Goal: Task Accomplishment & Management: Manage account settings

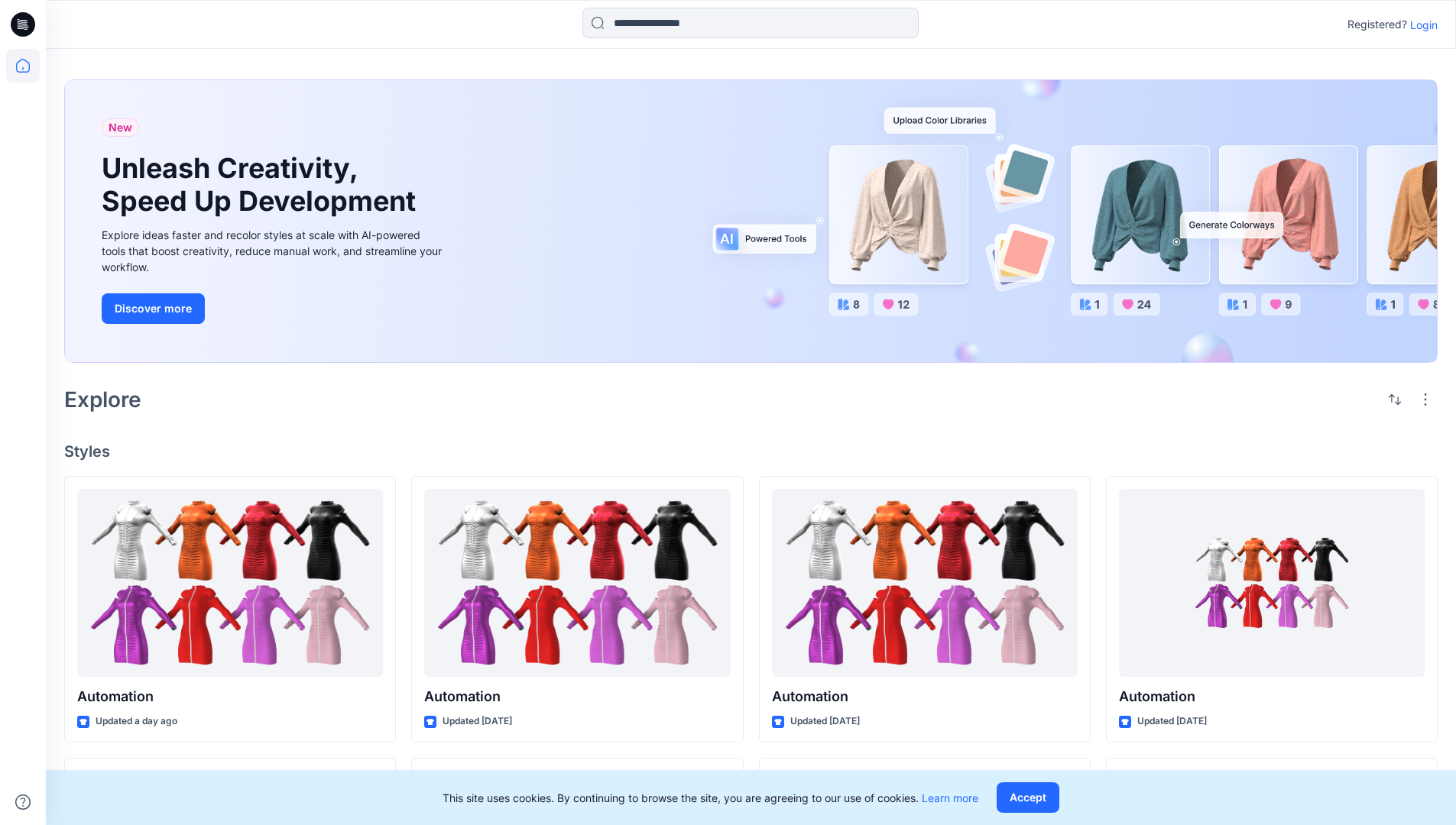
click at [1420, 24] on p "Login" at bounding box center [1424, 24] width 28 height 16
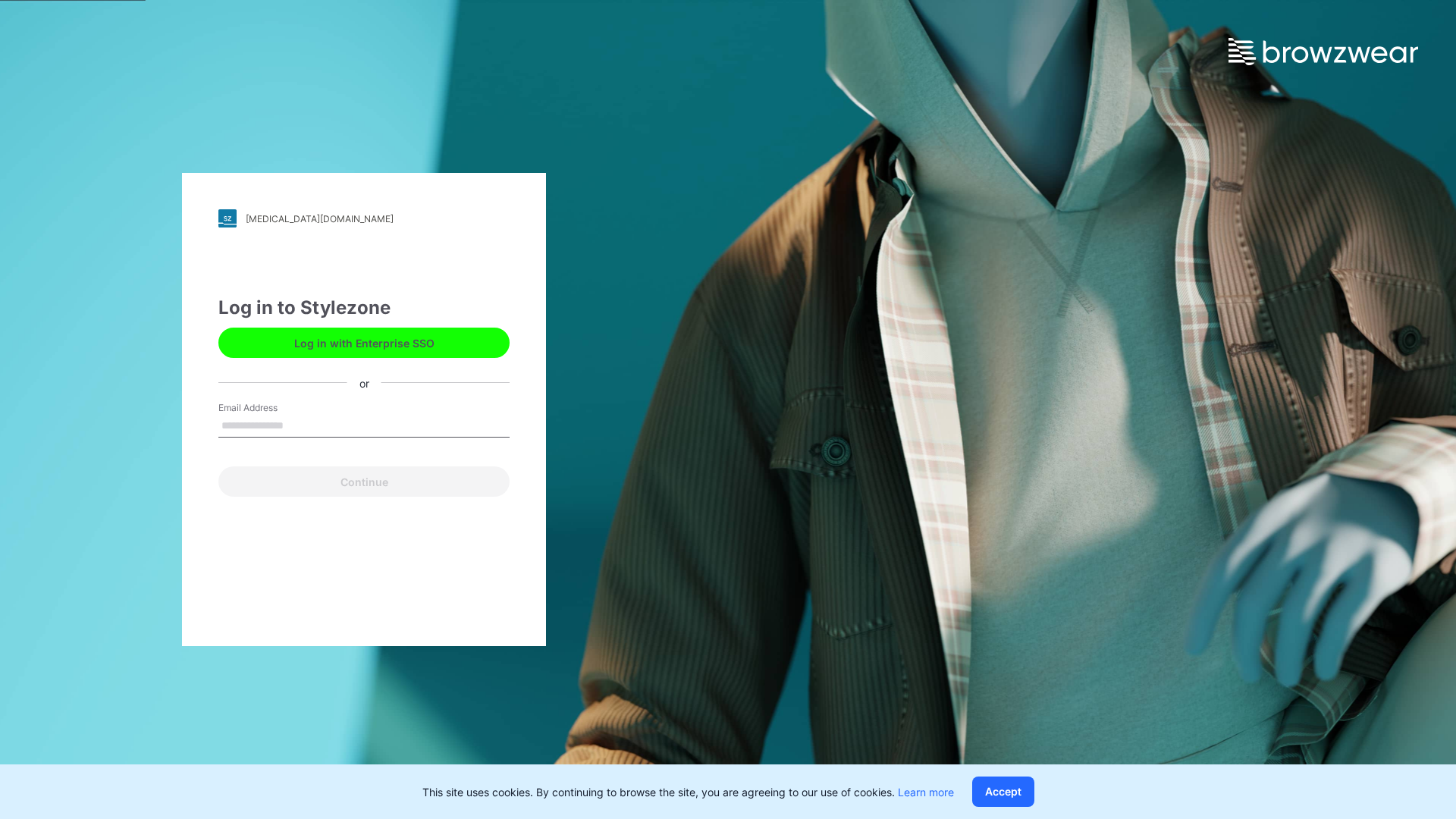
click at [300, 425] on input "Email Address" at bounding box center [364, 426] width 291 height 22
type input "**********"
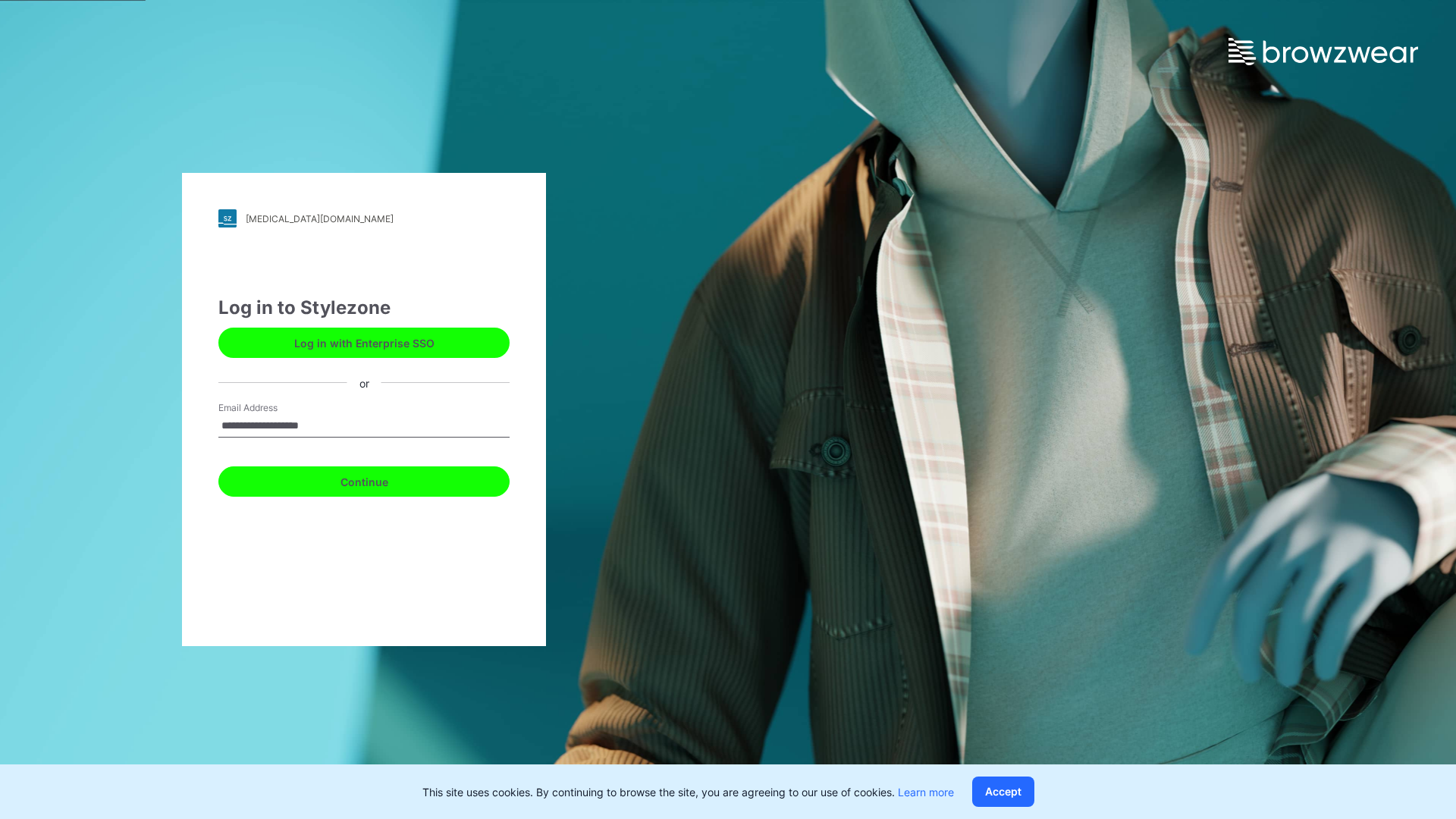
click at [381, 480] on button "Continue" at bounding box center [364, 481] width 291 height 30
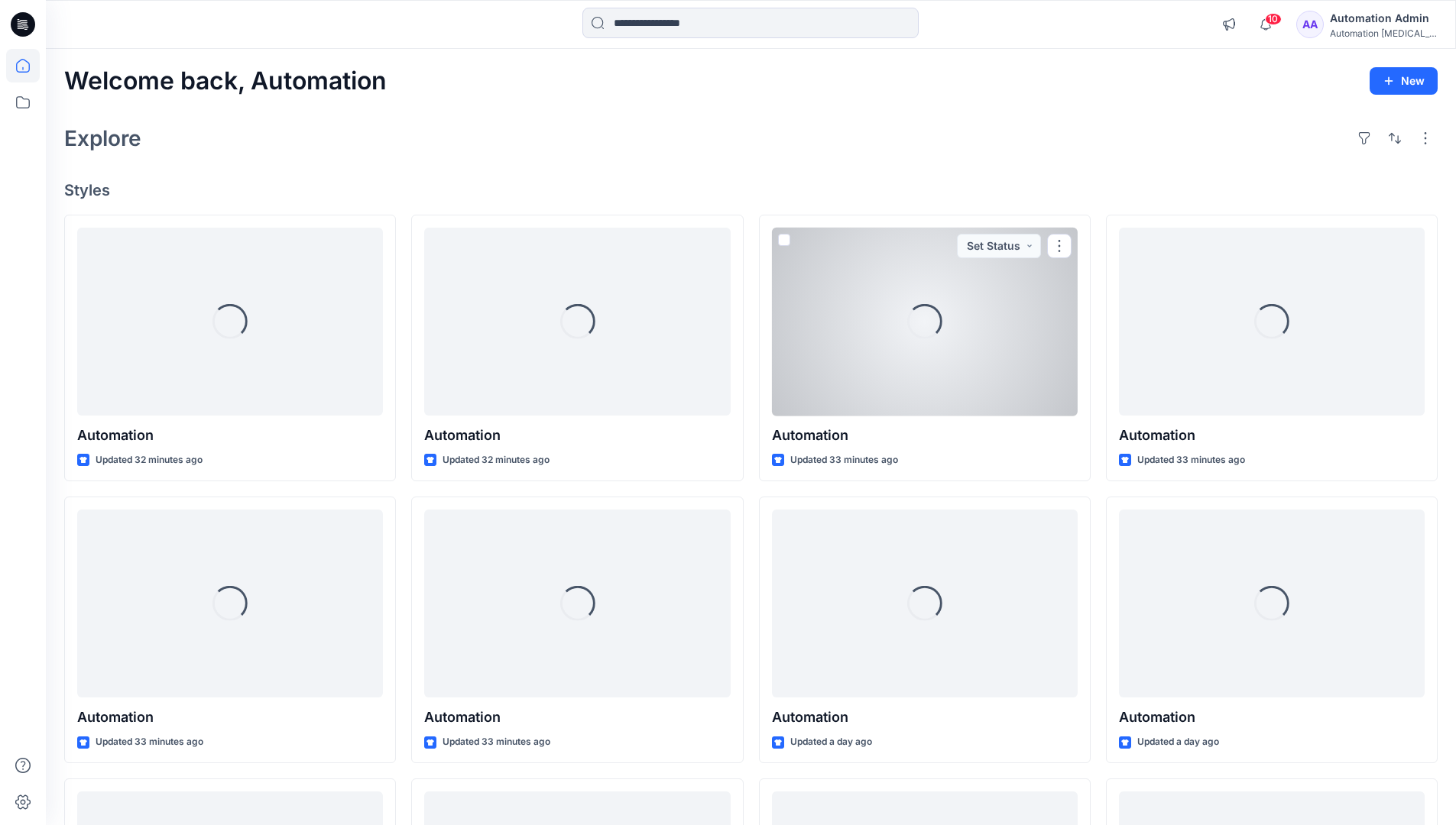
click at [29, 66] on icon at bounding box center [23, 66] width 14 height 14
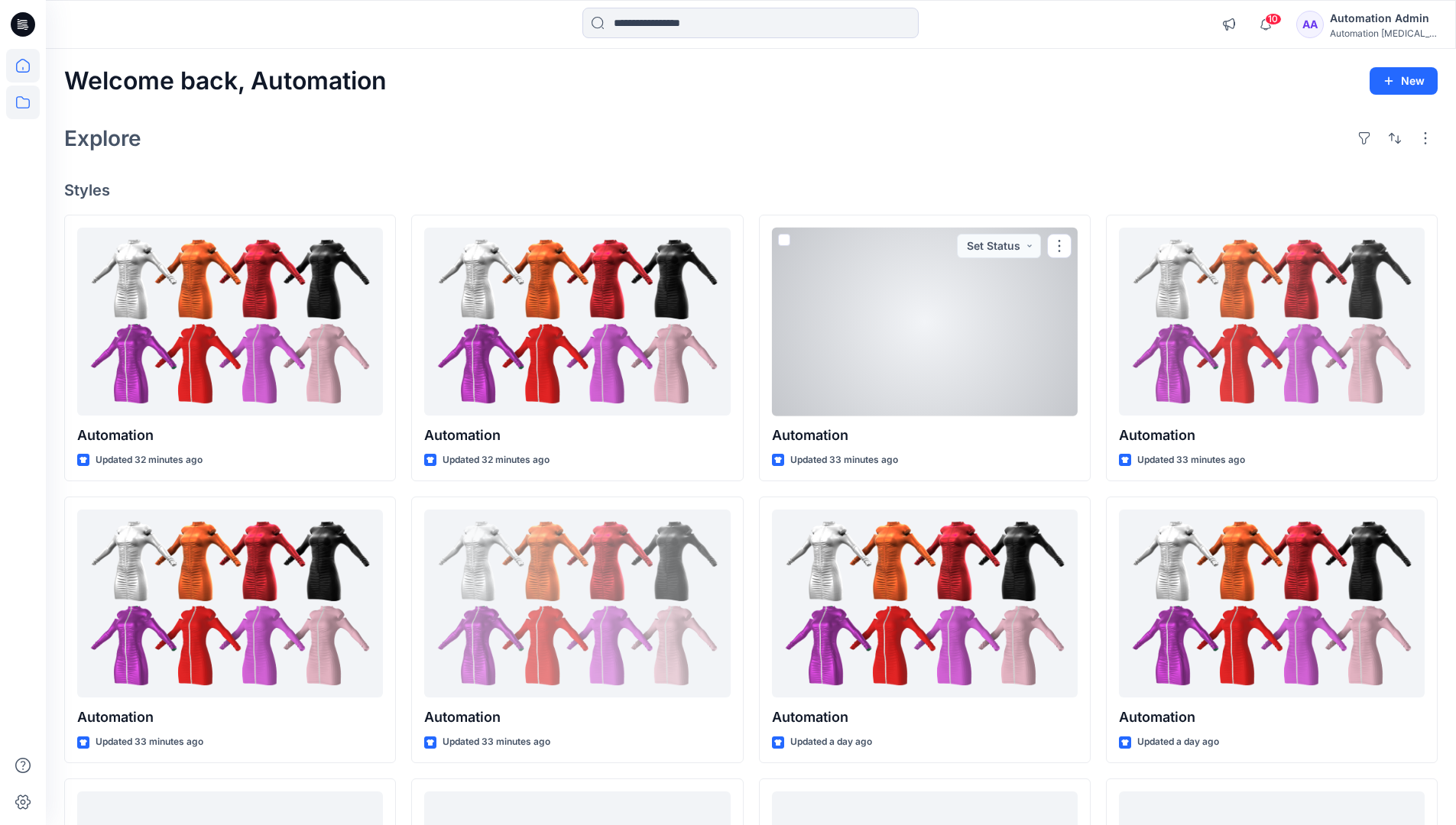
click at [25, 108] on icon at bounding box center [23, 102] width 34 height 34
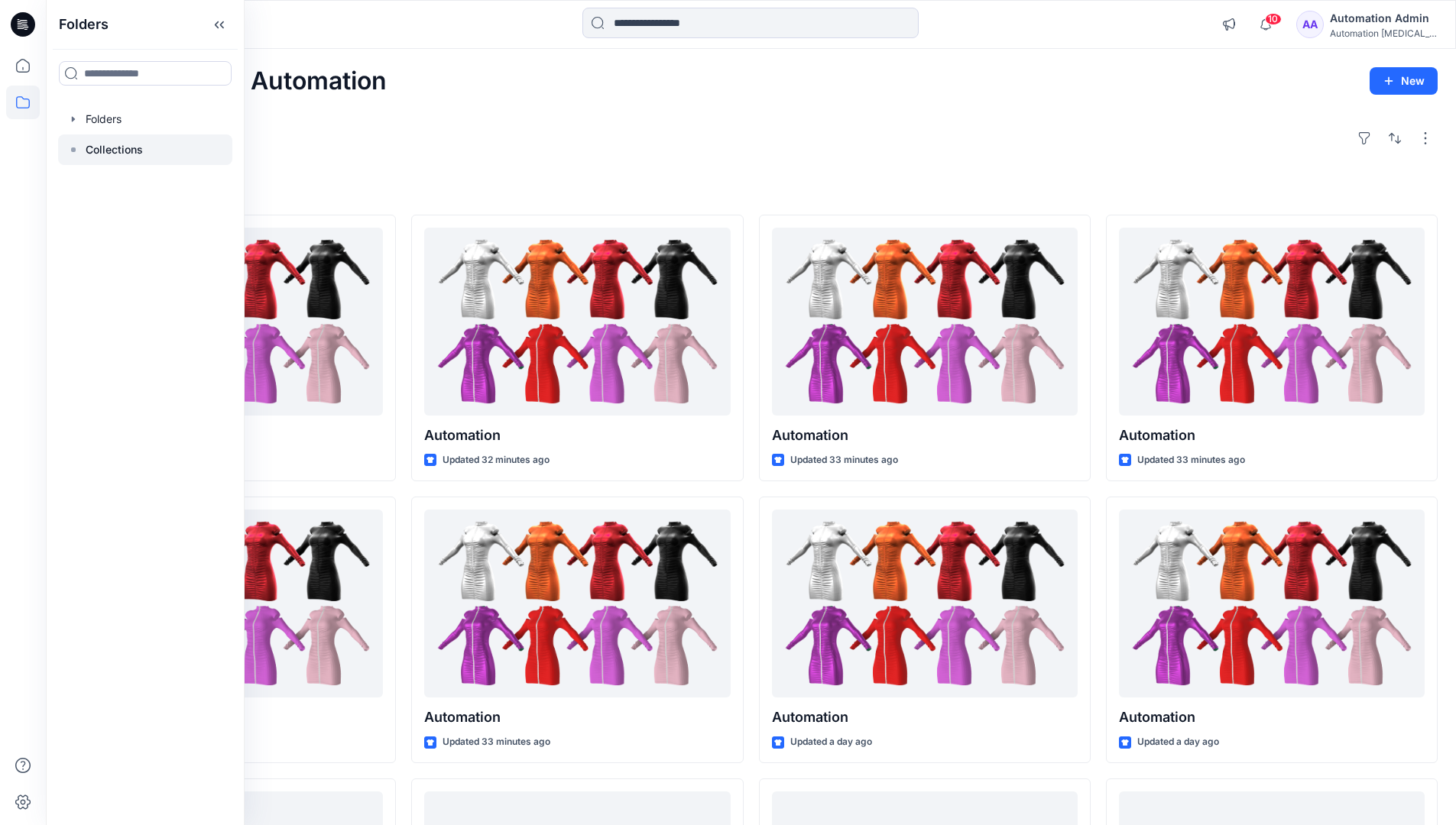
click at [127, 151] on p "Collections" at bounding box center [114, 149] width 57 height 18
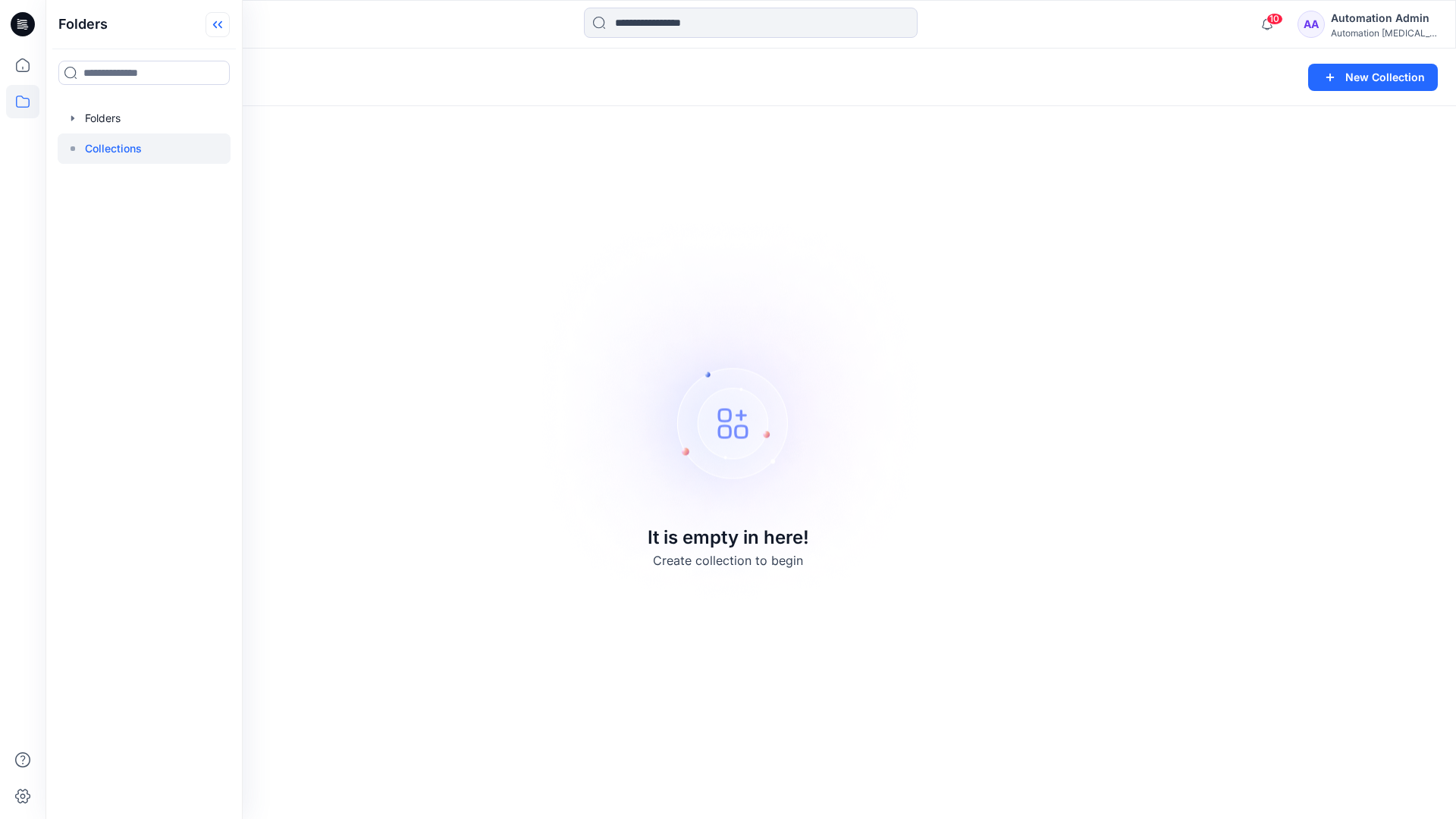
click at [225, 33] on icon at bounding box center [217, 24] width 24 height 25
click at [1377, 83] on button "New Collection" at bounding box center [1373, 77] width 130 height 28
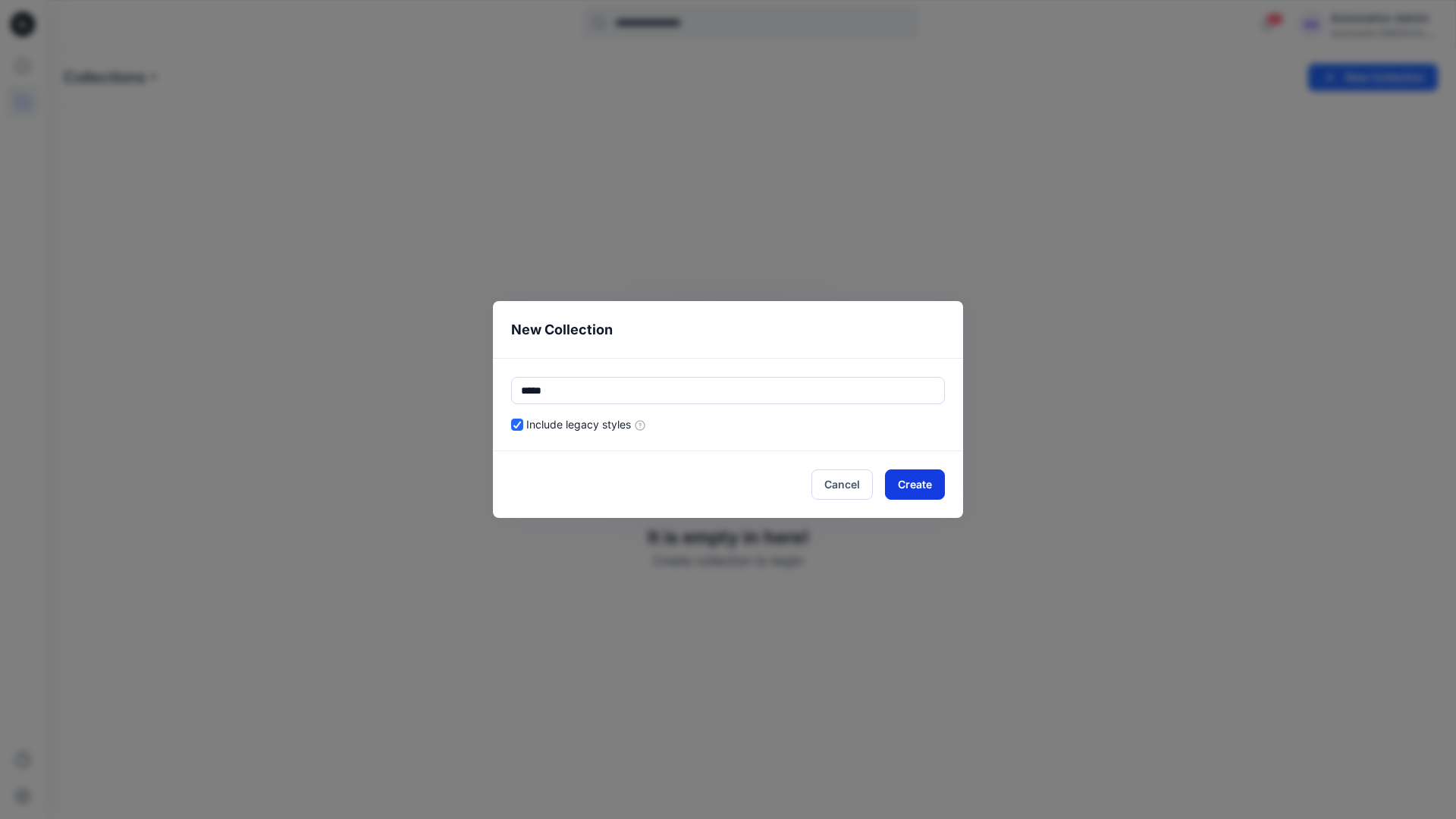
type input "*****"
click at [896, 482] on button "Create" at bounding box center [915, 484] width 60 height 30
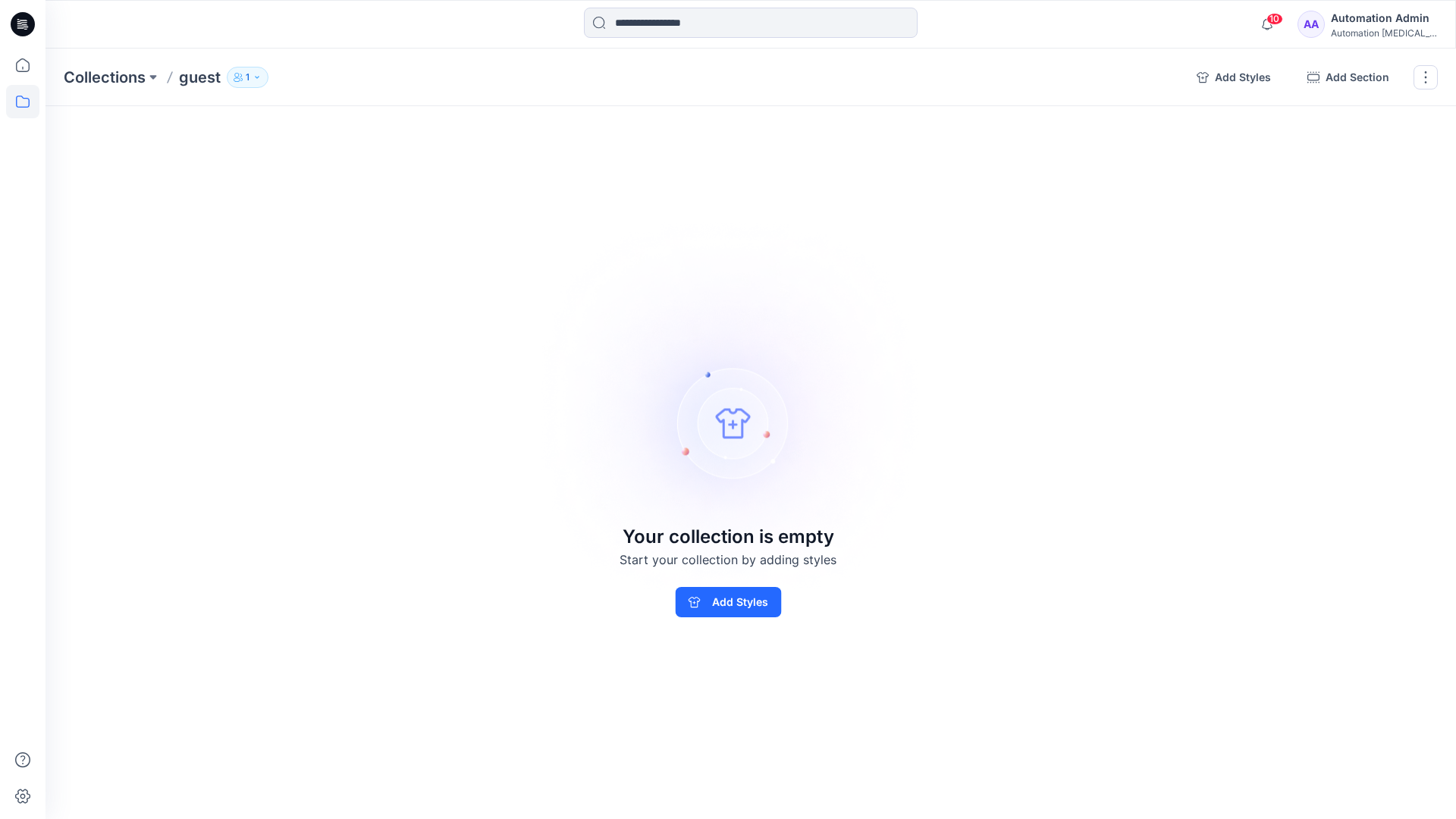
click at [247, 75] on p "1" at bounding box center [248, 76] width 3 height 16
click at [431, 125] on icon "button" at bounding box center [430, 124] width 12 height 12
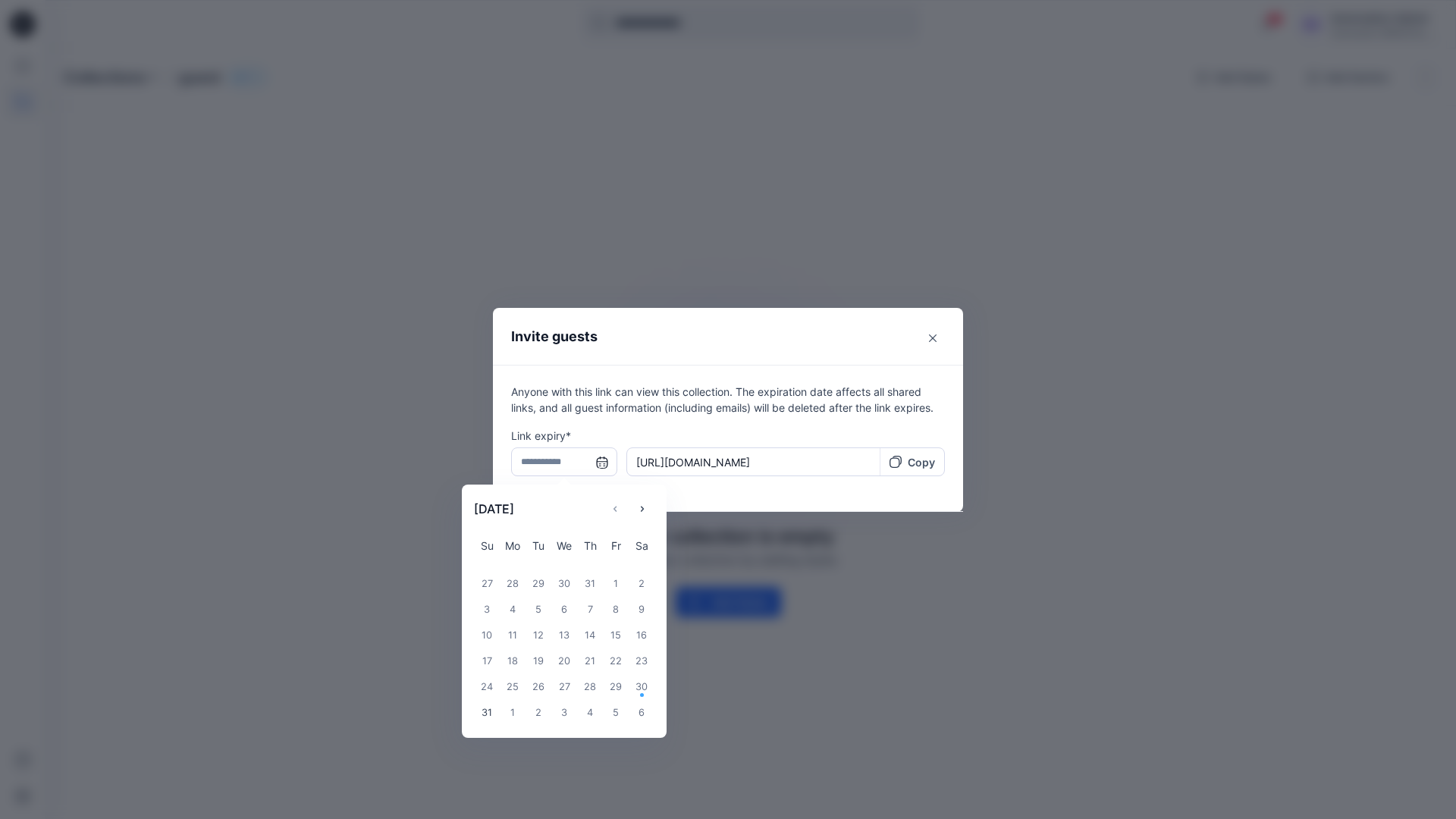
click at [558, 464] on input "text" at bounding box center [565, 462] width 107 height 29
click at [648, 505] on icon "Choose Date" at bounding box center [642, 509] width 12 height 12
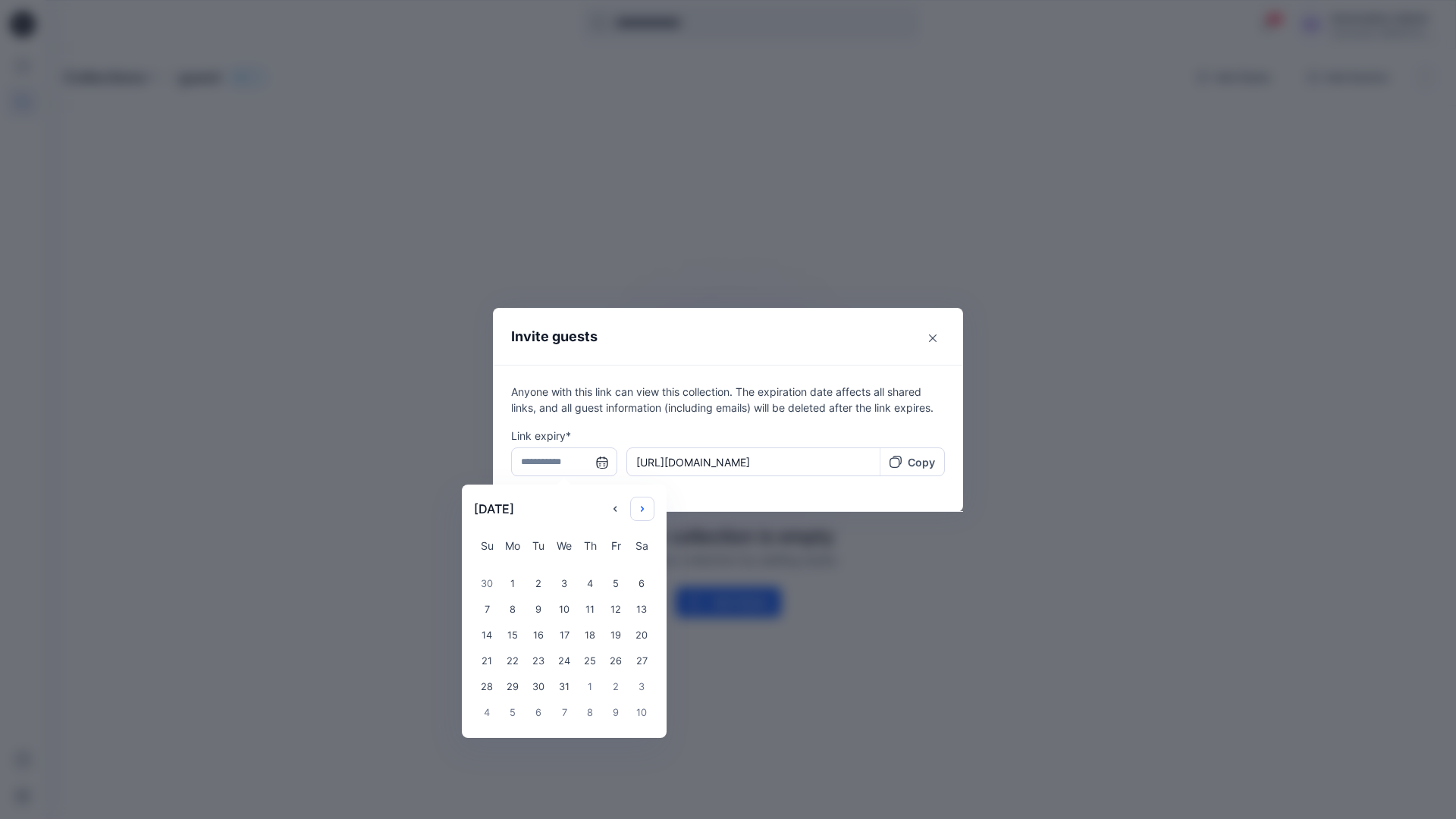
click at [648, 505] on icon "Choose Date" at bounding box center [642, 509] width 12 height 12
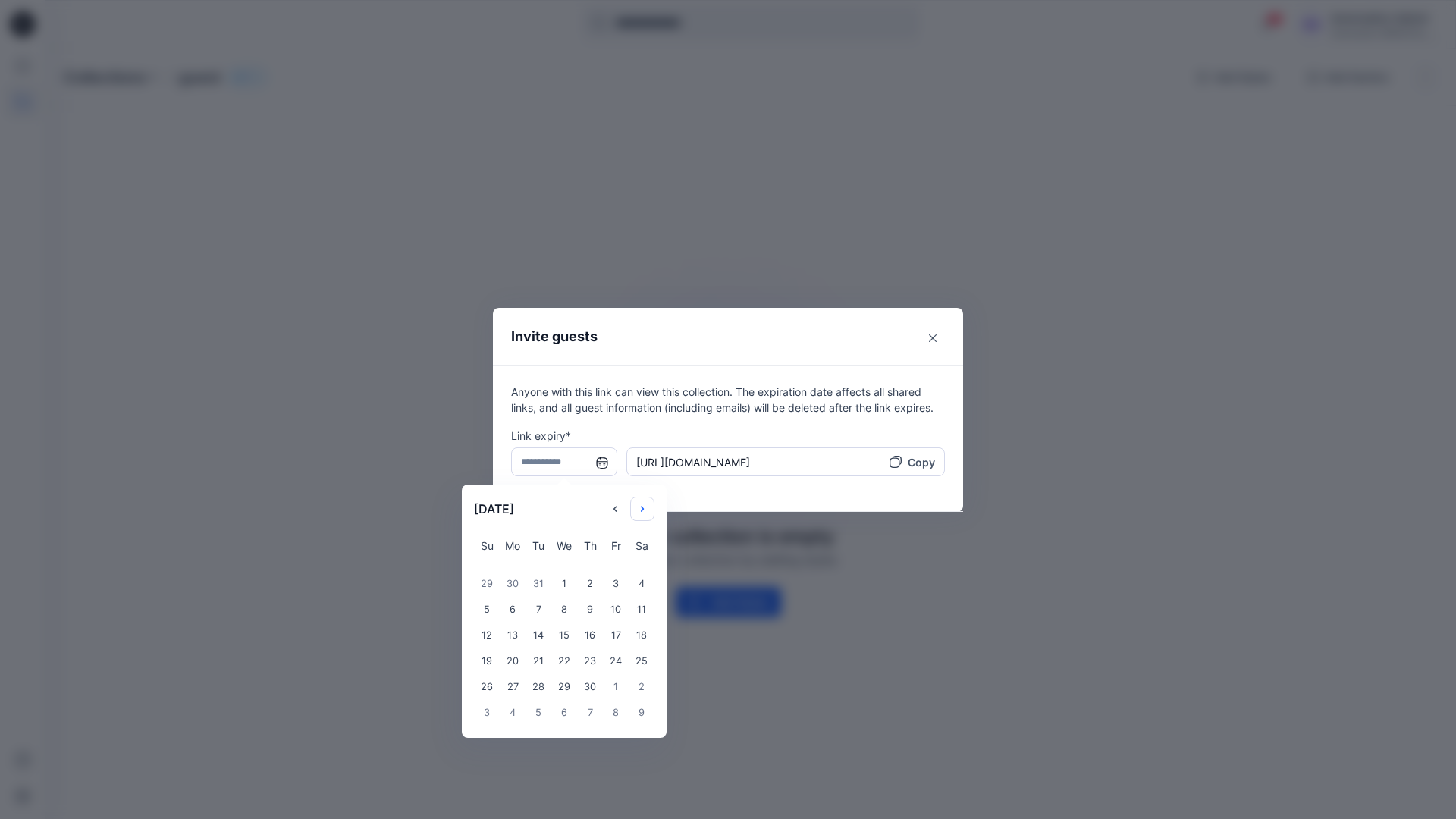
click at [648, 505] on icon "Choose Date" at bounding box center [642, 509] width 12 height 12
click at [506, 637] on div "14" at bounding box center [512, 635] width 26 height 26
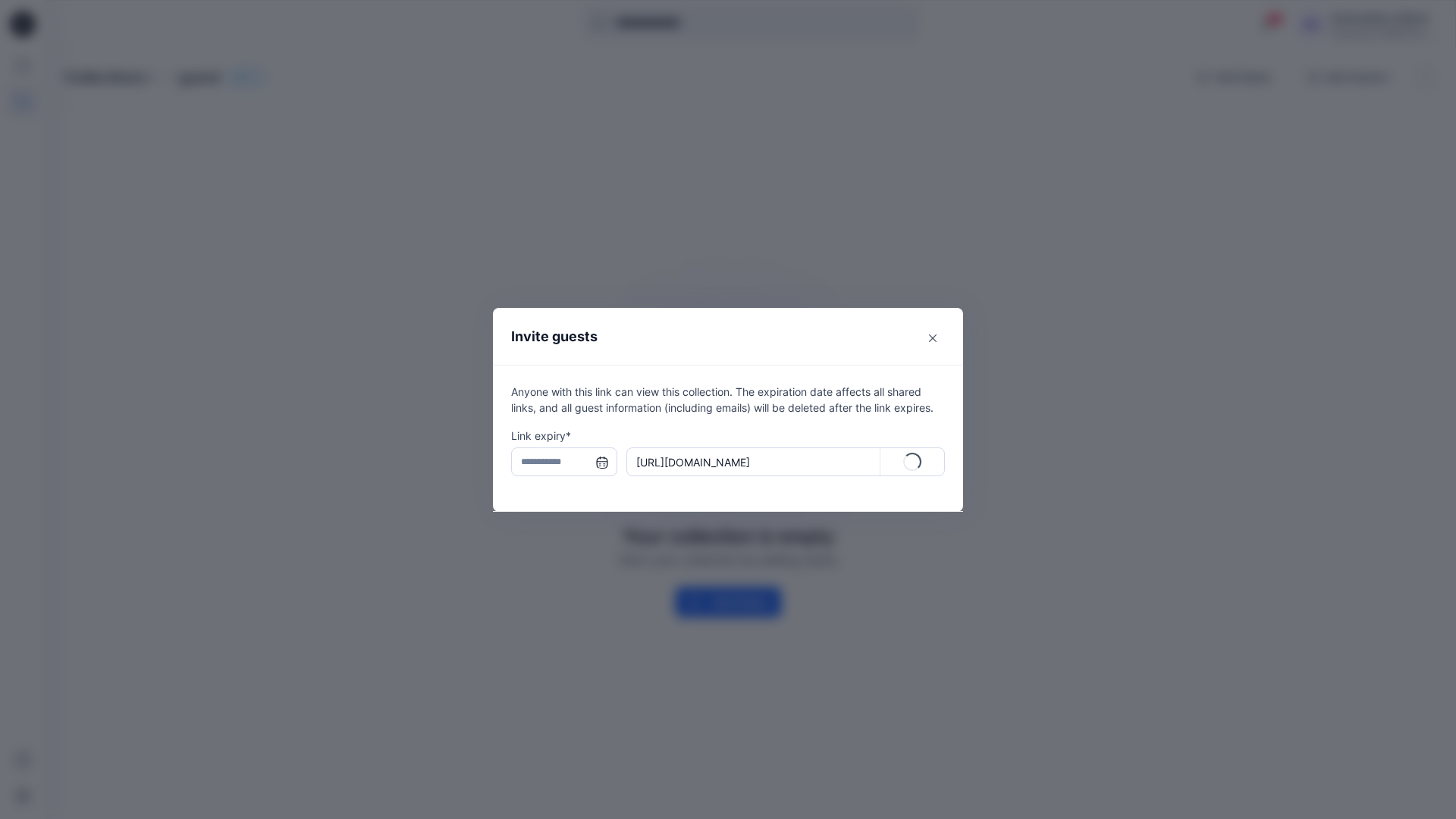
type input "**********"
click at [913, 464] on p "Copy" at bounding box center [921, 462] width 28 height 16
click at [931, 339] on icon "Close" at bounding box center [933, 338] width 8 height 8
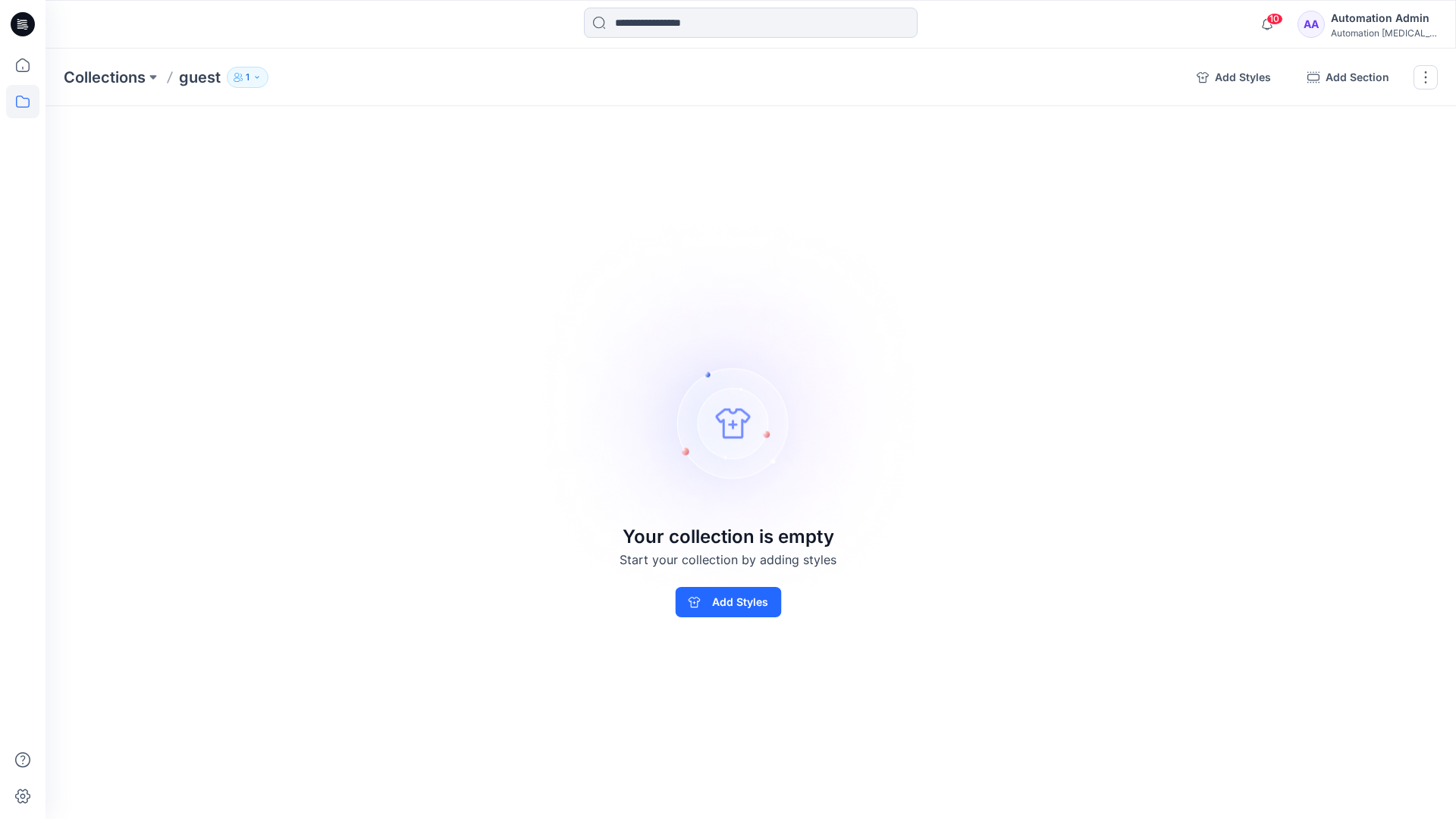
click at [248, 81] on p "1" at bounding box center [248, 76] width 3 height 16
click at [812, 306] on img at bounding box center [728, 409] width 424 height 423
click at [1423, 81] on button "button" at bounding box center [1426, 77] width 24 height 24
click at [1339, 181] on button "Delete Collection" at bounding box center [1353, 182] width 164 height 28
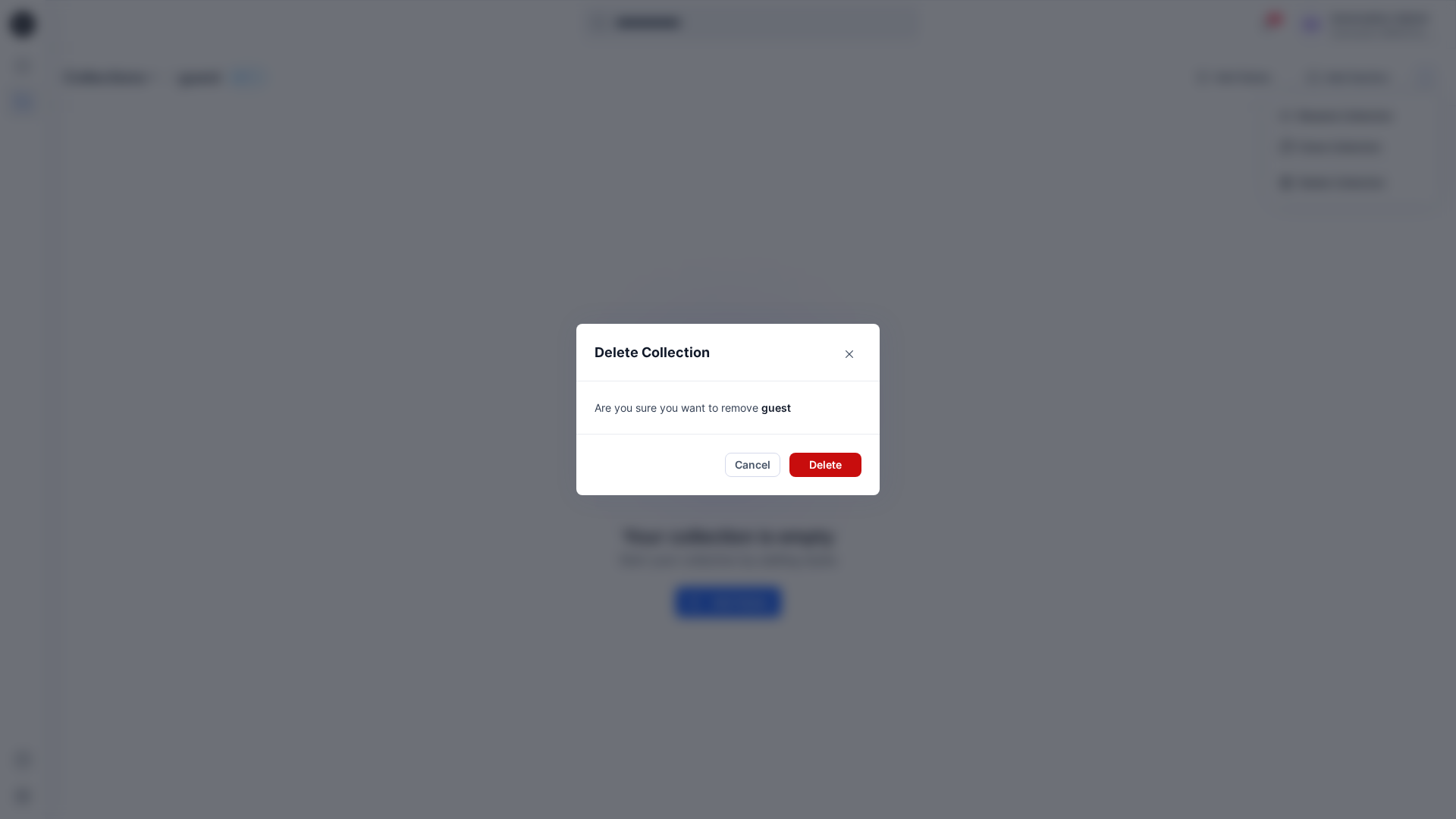
click at [795, 460] on button "Delete" at bounding box center [826, 465] width 72 height 24
